Goal: Transaction & Acquisition: Purchase product/service

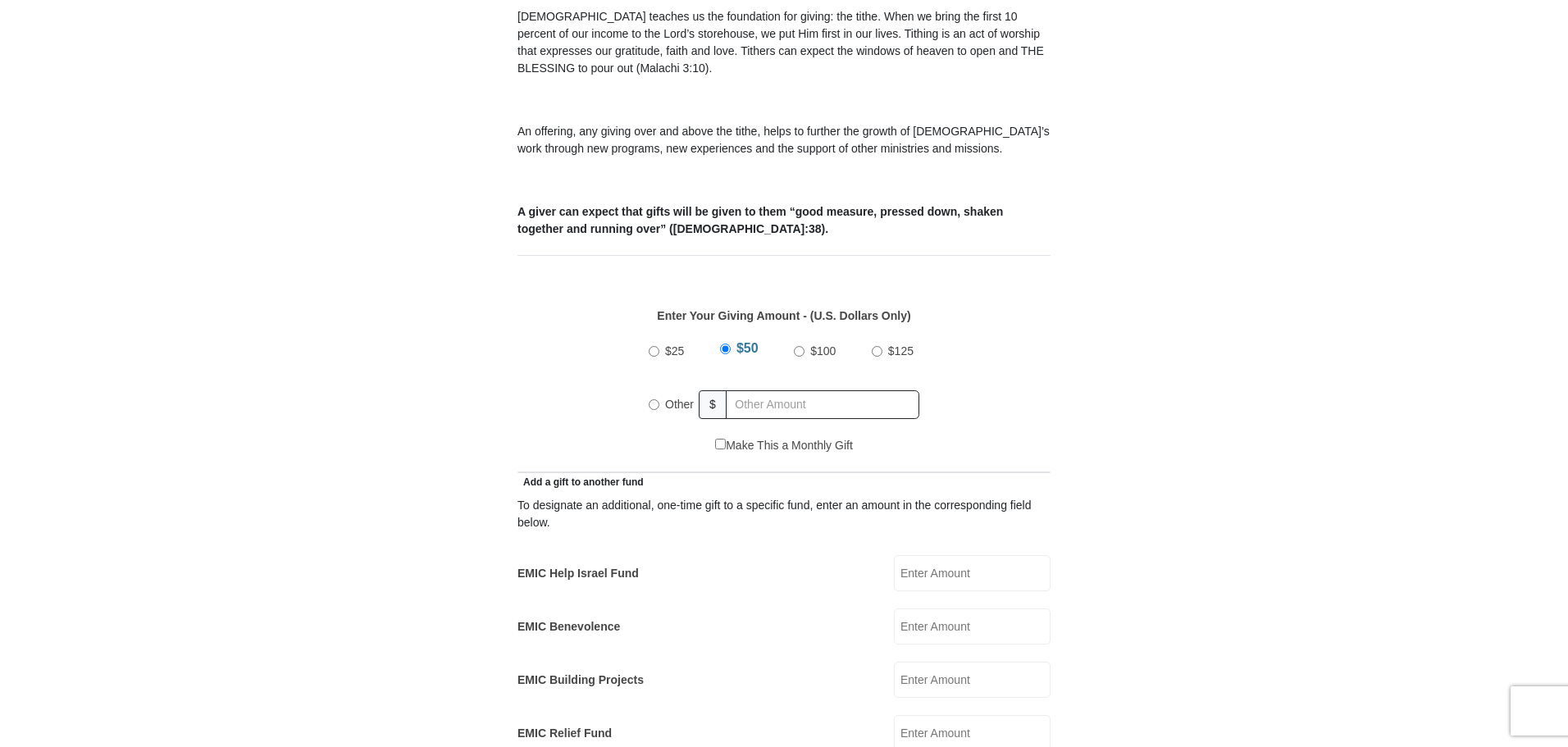
click at [654, 399] on input "Other" at bounding box center [654, 405] width 11 height 11
radio input "true"
click at [744, 390] on input "text" at bounding box center [825, 405] width 187 height 29
type input "305"
click at [1213, 291] on form "Eagle Mountain International Church Online Giving Because of gifts like yours, …" at bounding box center [783, 751] width 934 height 2398
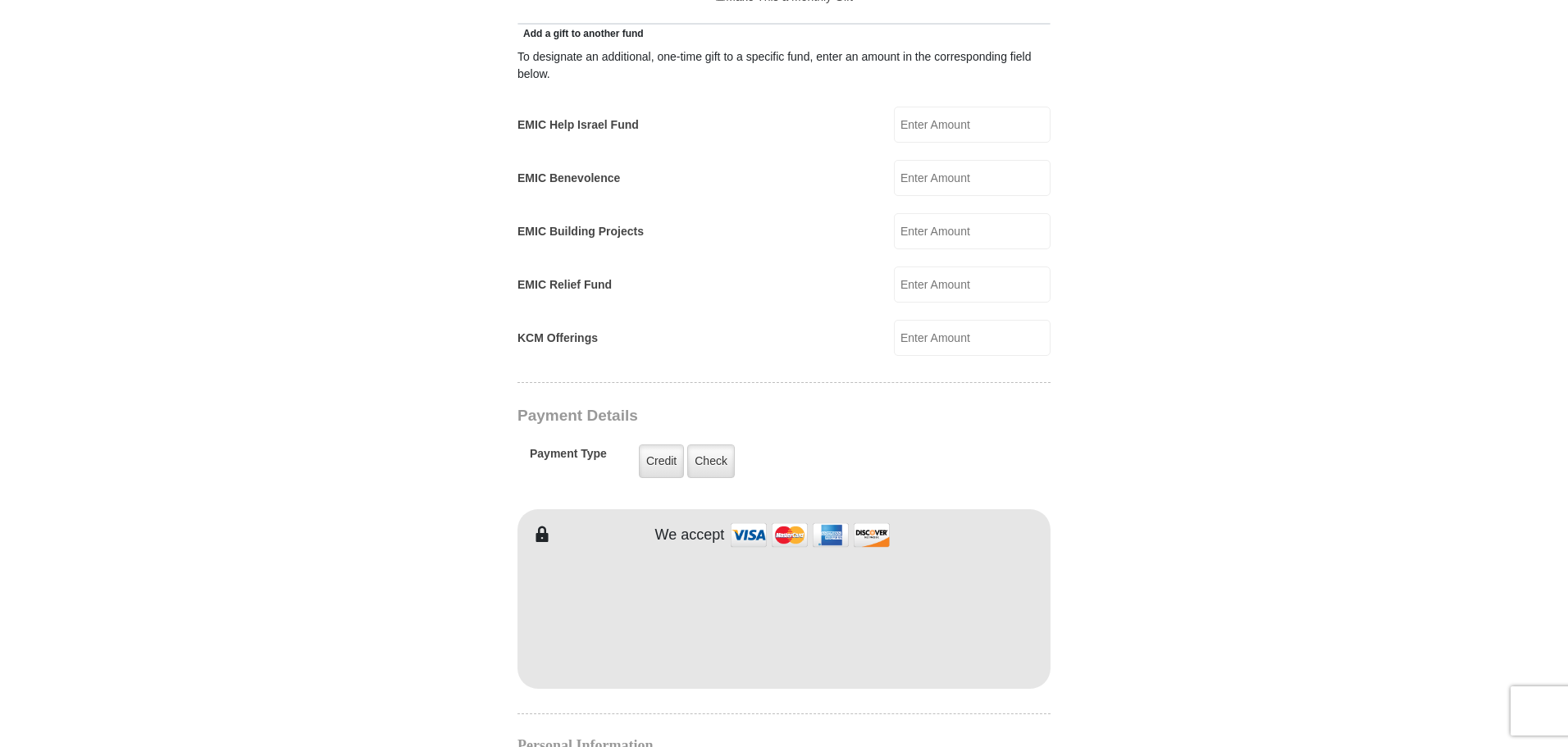
scroll to position [962, 0]
click at [1321, 597] on body "Eagle Mountain International Church Online Giving Because of gifts like yours, …" at bounding box center [784, 525] width 1568 height 2975
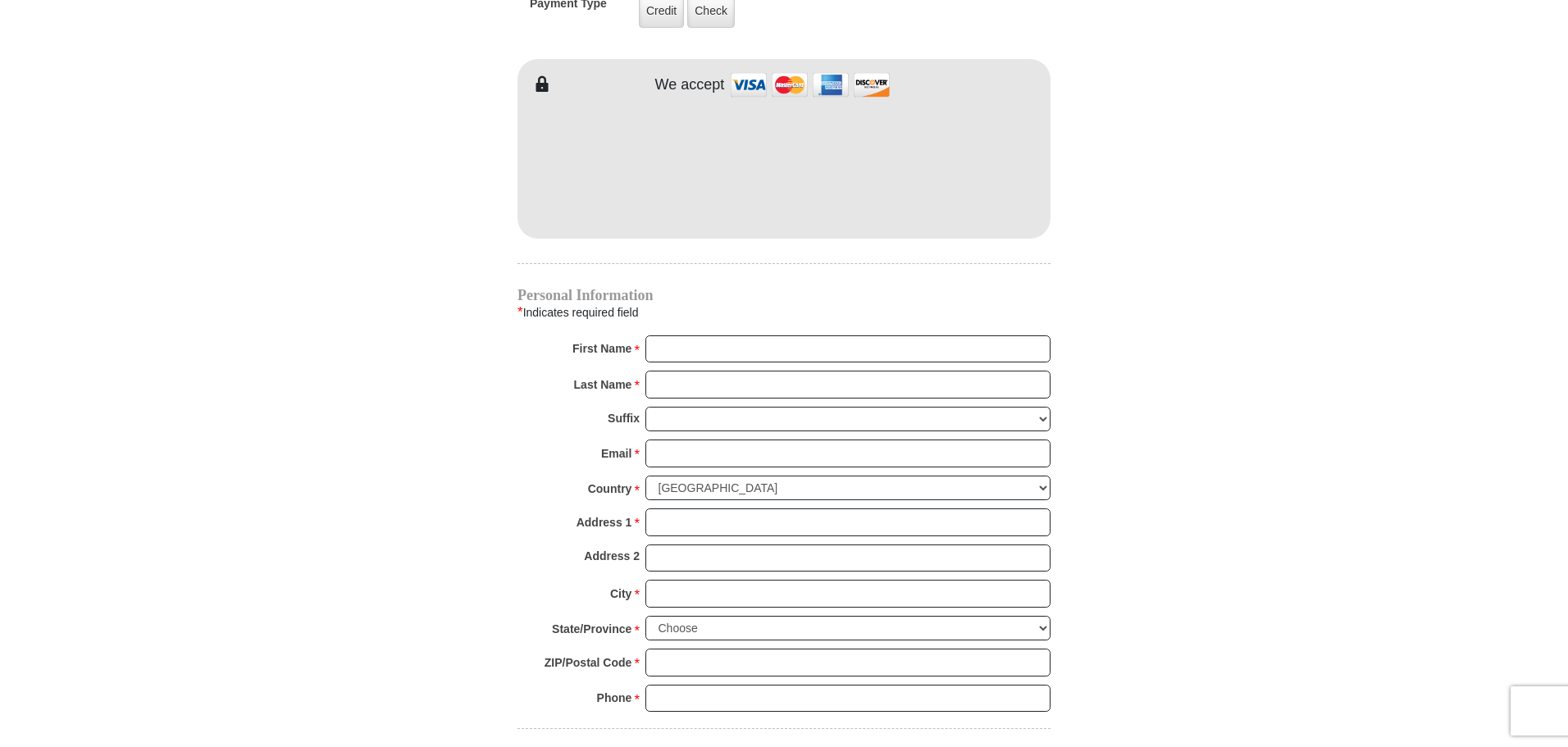
scroll to position [1424, 0]
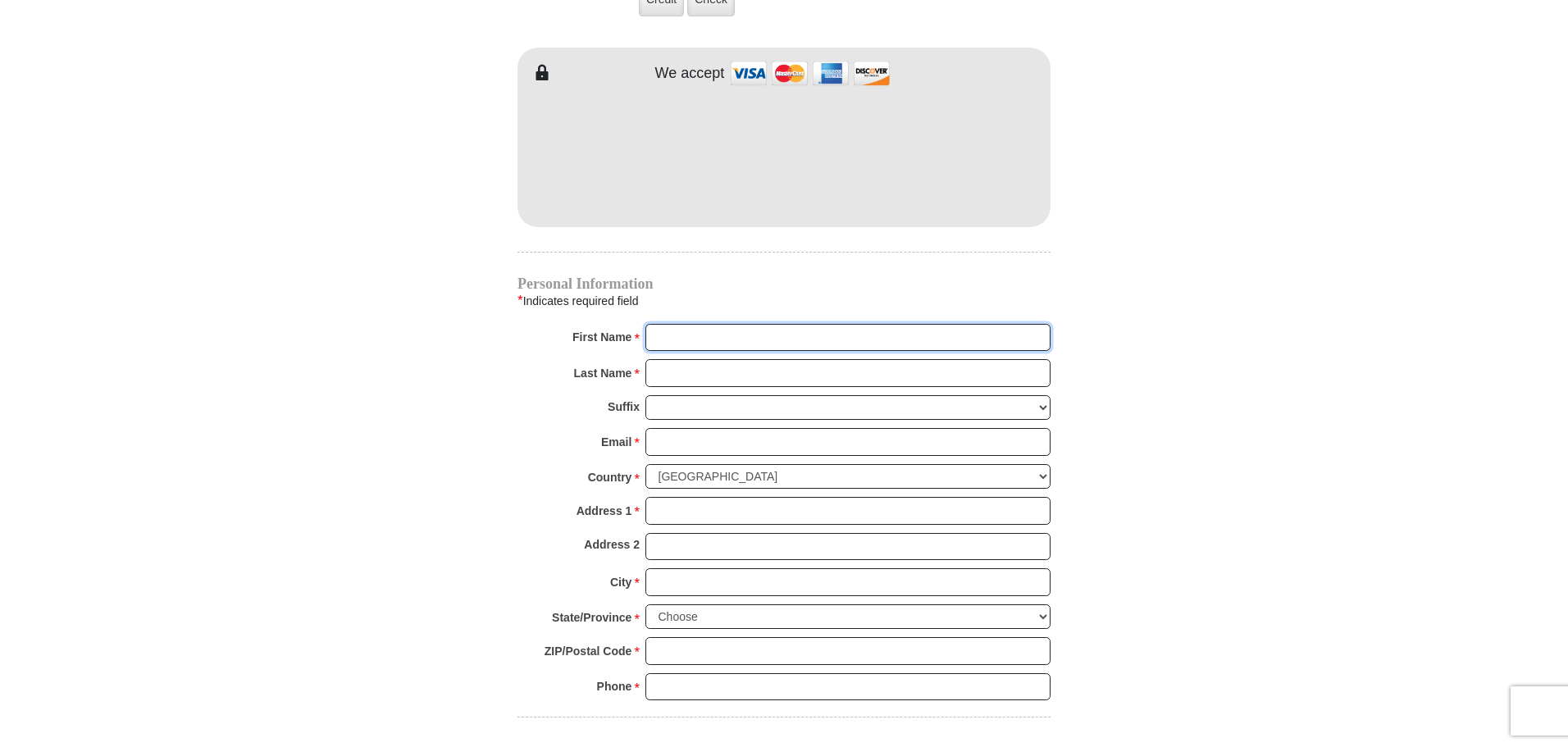
click at [789, 323] on input "First Name *" at bounding box center [847, 337] width 405 height 28
type input "Melissa"
type input "Mack"
type input "melissa_candia@yahoo.com"
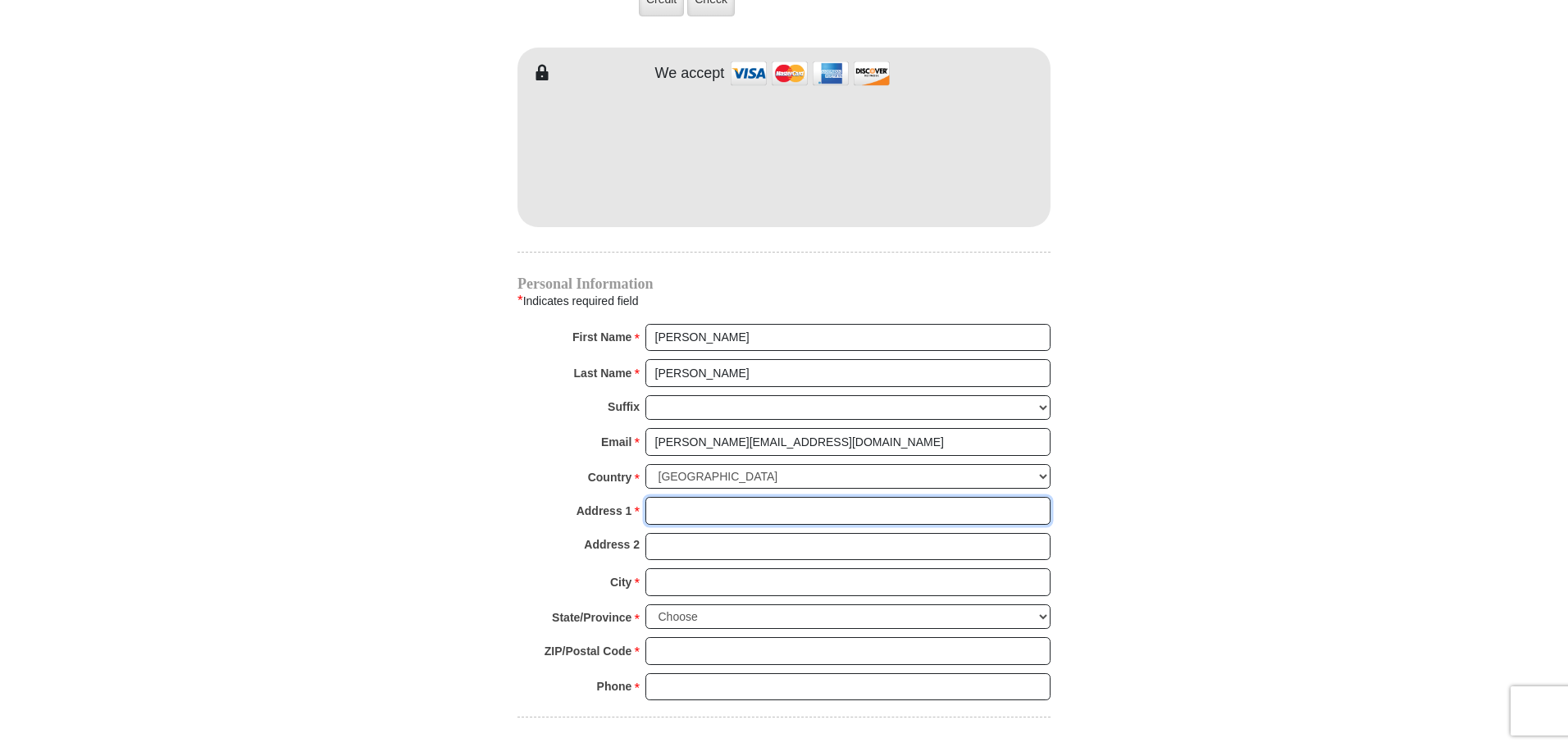
type input "8524 Highway 6 N #225"
type input "Houston"
select select "TX"
type input "77095"
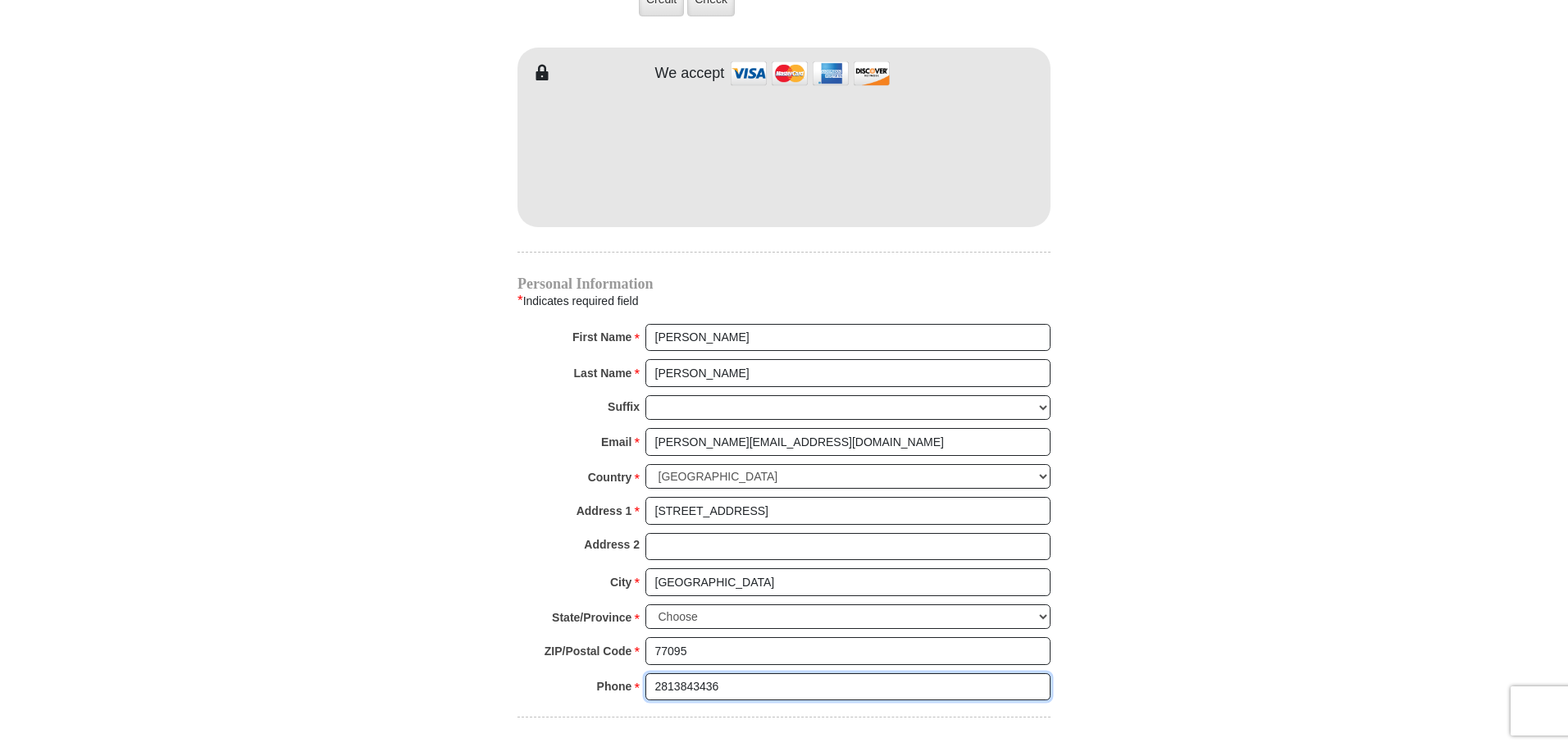
click at [725, 673] on input "2813843436" at bounding box center [847, 687] width 405 height 28
type input "8329192733"
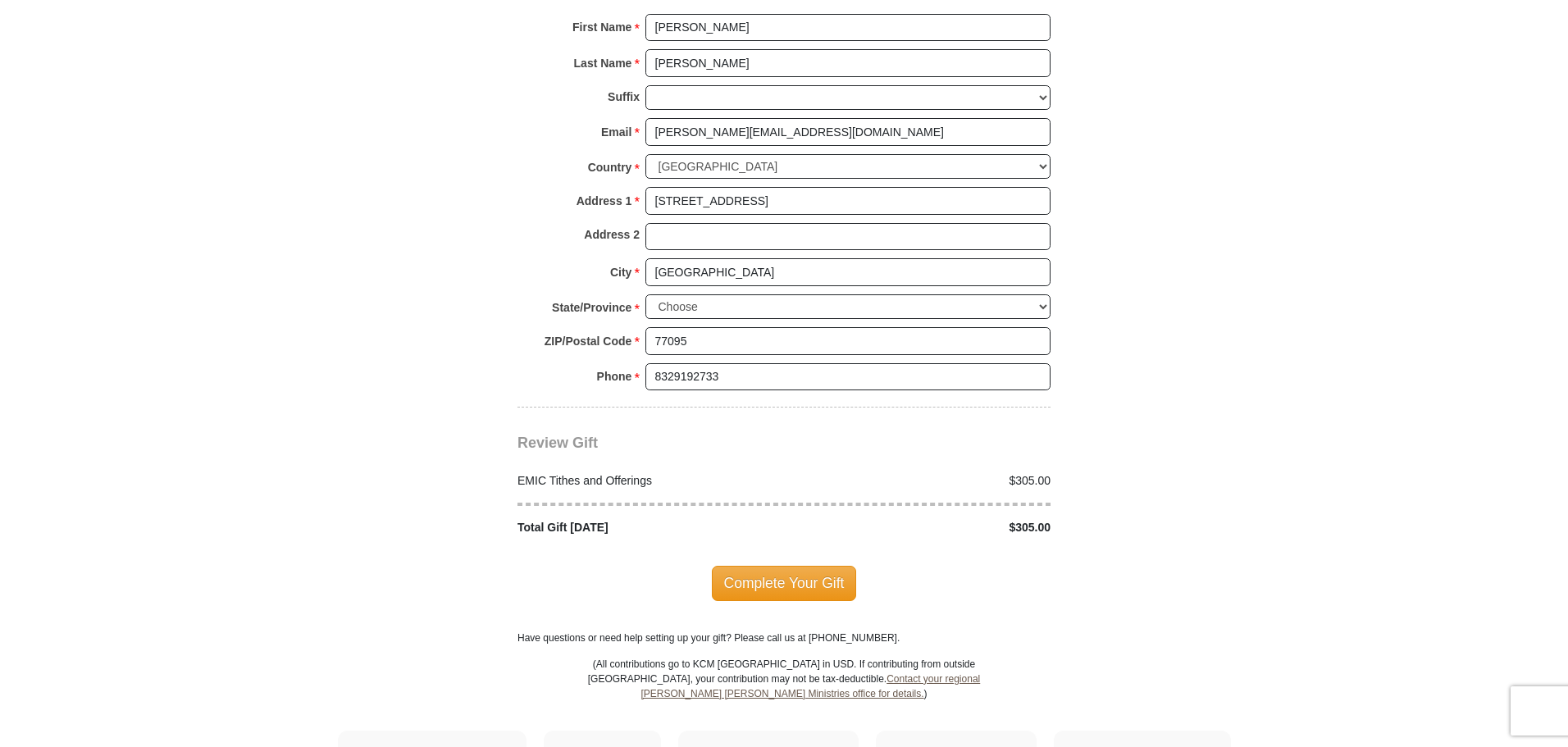
scroll to position [1738, 0]
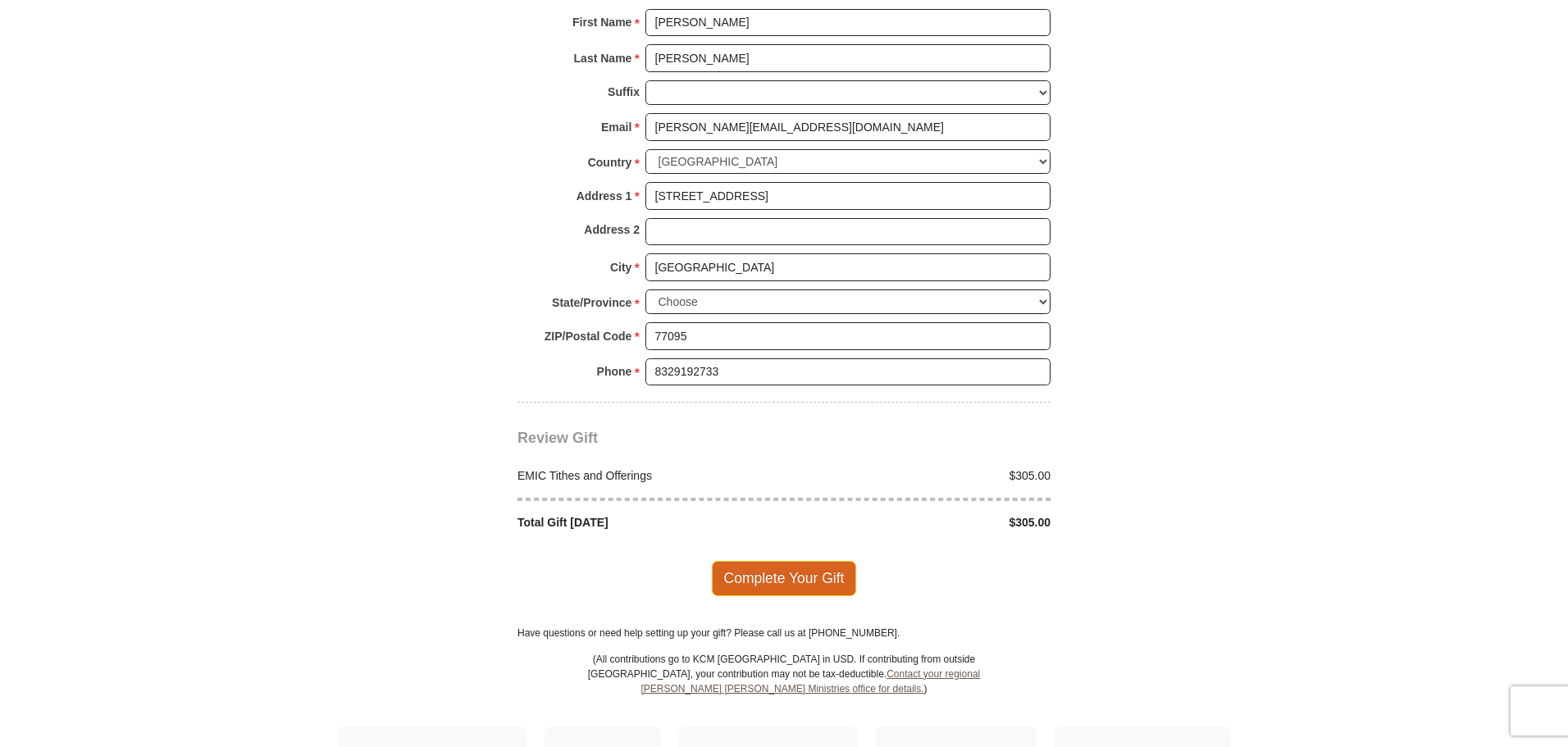
click at [761, 562] on span "Complete Your Gift" at bounding box center [784, 578] width 145 height 34
